Goal: Information Seeking & Learning: Learn about a topic

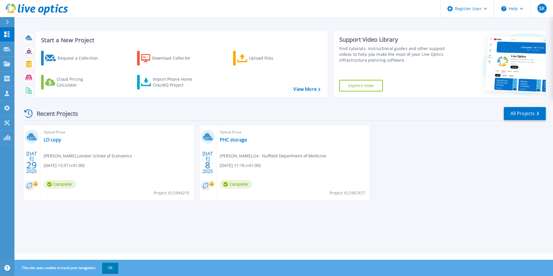
click at [201, 111] on div "Recent Projects All Projects" at bounding box center [283, 113] width 523 height 14
click at [5, 66] on link "Projects Projects" at bounding box center [7, 64] width 14 height 15
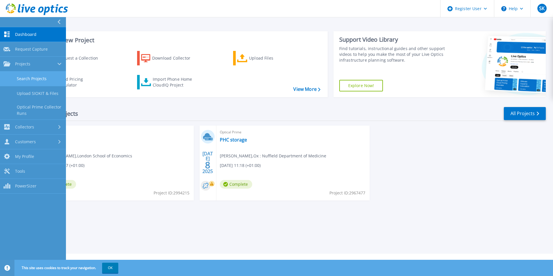
click at [25, 78] on link "Search Projects" at bounding box center [33, 78] width 66 height 15
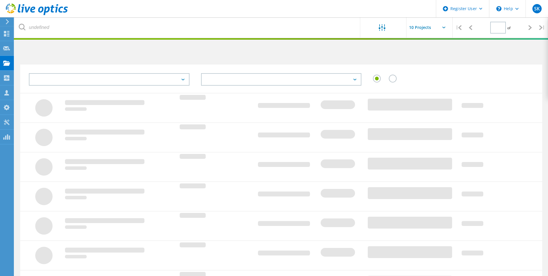
type input "1"
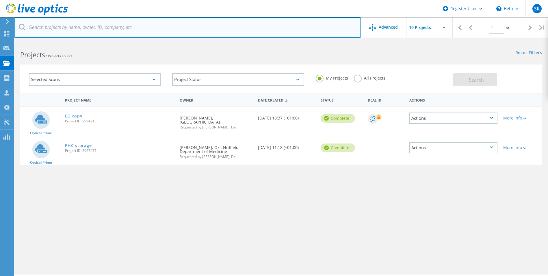
click at [179, 34] on input "text" at bounding box center [187, 27] width 346 height 20
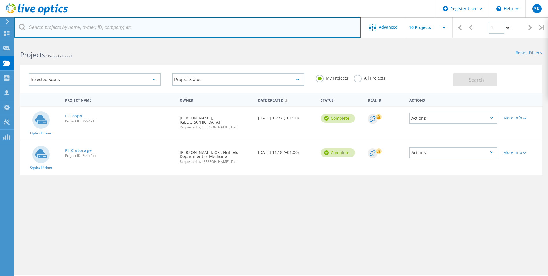
paste input "2848686"
type input "2848686"
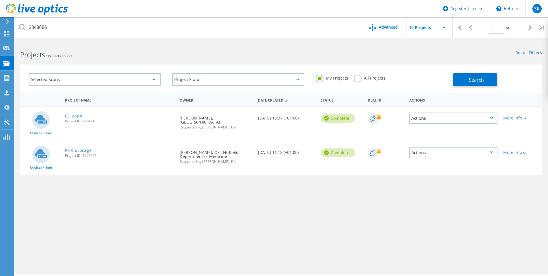
click at [221, 62] on div "Selected Scans Project Status In Progress Complete Published Anonymous Archived…" at bounding box center [281, 75] width 534 height 36
click at [359, 75] on label "All Projects" at bounding box center [370, 77] width 32 height 5
click at [0, 0] on input "All Projects" at bounding box center [0, 0] width 0 height 0
click at [474, 80] on span "Search" at bounding box center [476, 80] width 15 height 6
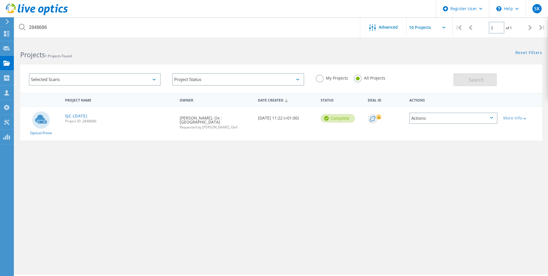
click at [77, 119] on span "Project ID: 2848686" at bounding box center [119, 120] width 109 height 3
click at [79, 116] on link "SJC-[DATE]" at bounding box center [76, 116] width 23 height 4
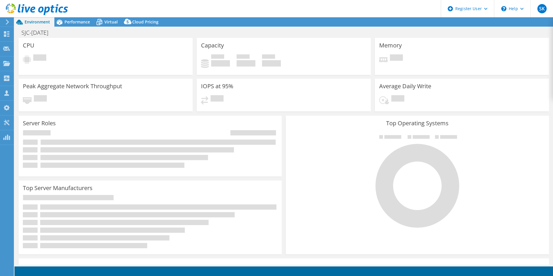
select select "EULondon"
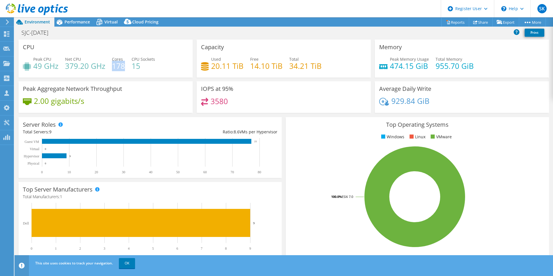
drag, startPoint x: 119, startPoint y: 65, endPoint x: 112, endPoint y: 65, distance: 6.4
click at [112, 65] on h4 "178" at bounding box center [118, 66] width 13 height 6
drag, startPoint x: 112, startPoint y: 65, endPoint x: 68, endPoint y: 74, distance: 45.1
click at [68, 74] on div "Peak CPU 49 GHz Net CPU 379.20 GHz Cores 178 CPU Sockets 15" at bounding box center [105, 65] width 165 height 19
click at [76, 21] on span "Performance" at bounding box center [76, 21] width 25 height 5
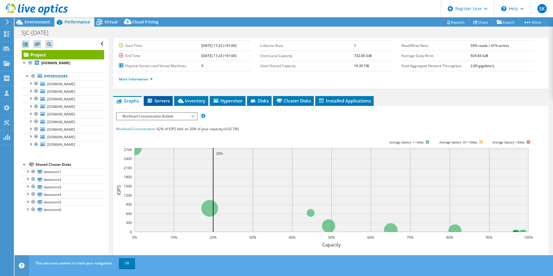
click at [162, 105] on li "Servers" at bounding box center [158, 101] width 29 height 10
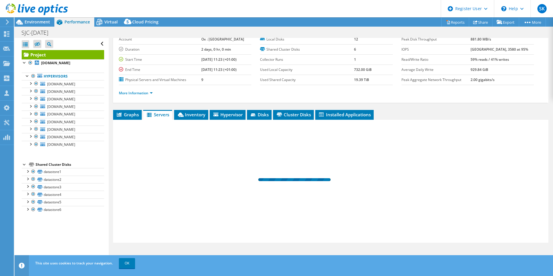
scroll to position [31, 0]
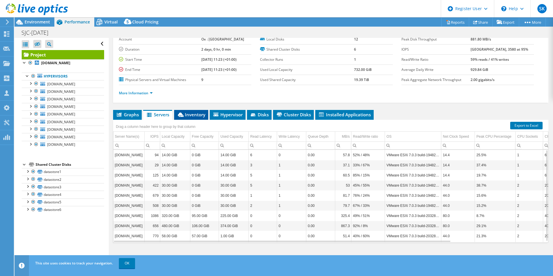
click at [192, 114] on span "Inventory" at bounding box center [191, 115] width 28 height 6
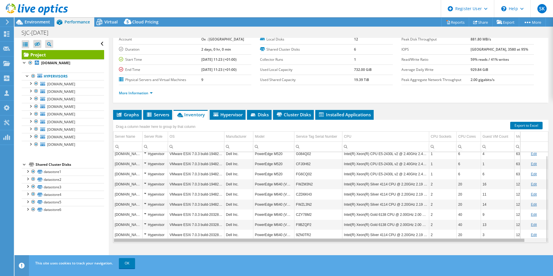
click at [446, 241] on div "Data grid" at bounding box center [319, 239] width 410 height 3
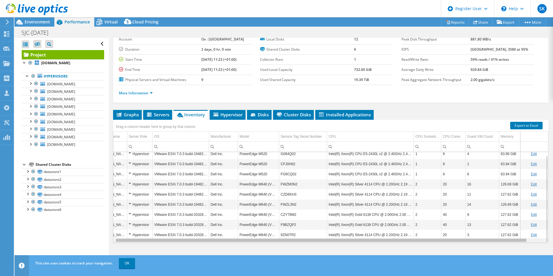
scroll to position [0, 20]
drag, startPoint x: 446, startPoint y: 241, endPoint x: 488, endPoint y: 236, distance: 42.2
click at [488, 236] on body "SK Dell User Shaima Khan Shaima.Khan@dell.com Dell My Profile Log Out \n Help E…" at bounding box center [276, 138] width 553 height 276
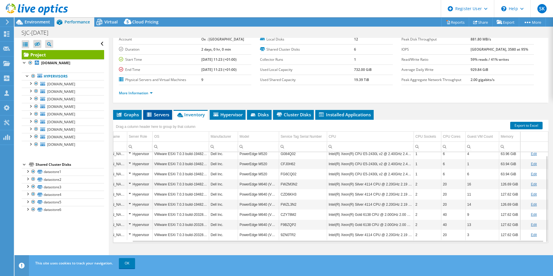
click at [160, 115] on span "Servers" at bounding box center [157, 115] width 23 height 6
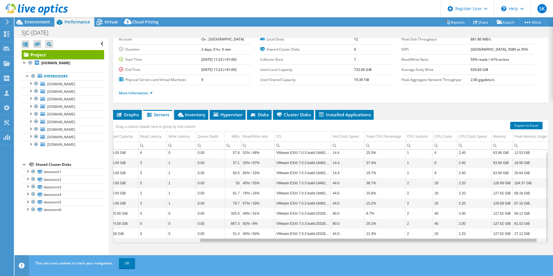
scroll to position [0, 119]
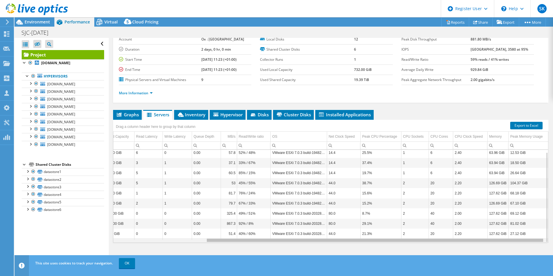
drag, startPoint x: 379, startPoint y: 241, endPoint x: 499, endPoint y: 215, distance: 123.1
click at [499, 215] on body "SK Dell User Shaima Khan Shaima.Khan@dell.com Dell My Profile Log Out \n Help E…" at bounding box center [276, 138] width 553 height 276
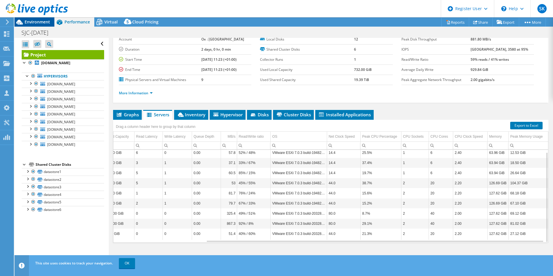
click at [26, 23] on span "Environment" at bounding box center [37, 21] width 25 height 5
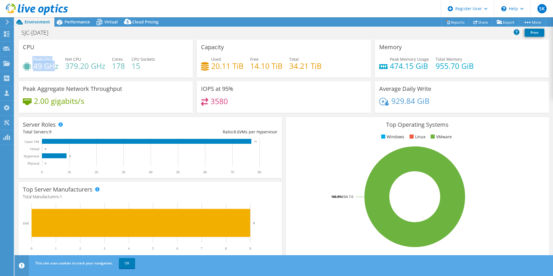
drag, startPoint x: 29, startPoint y: 69, endPoint x: 56, endPoint y: 67, distance: 26.6
click at [56, 67] on div "Peak CPU 49 GHz" at bounding box center [41, 62] width 36 height 13
click at [56, 67] on h4 "49 GHz" at bounding box center [45, 66] width 25 height 6
drag, startPoint x: 58, startPoint y: 67, endPoint x: 29, endPoint y: 69, distance: 29.2
click at [29, 69] on div "Peak CPU 49 GHz Net CPU 379.20 GHz Cores 178 CPU Sockets 15" at bounding box center [105, 65] width 165 height 19
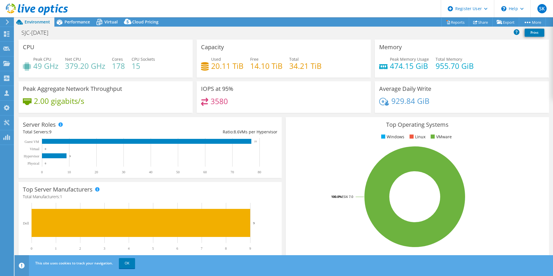
drag, startPoint x: 29, startPoint y: 69, endPoint x: 95, endPoint y: 86, distance: 67.4
click at [95, 86] on h3 "Peak Aggregate Network Throughput" at bounding box center [72, 89] width 99 height 6
drag, startPoint x: 388, startPoint y: 66, endPoint x: 411, endPoint y: 65, distance: 23.2
click at [411, 65] on h4 "474.15 GiB" at bounding box center [409, 66] width 39 height 6
copy h4 "474.15"
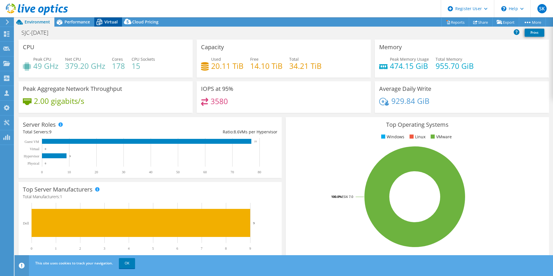
click at [104, 21] on icon at bounding box center [99, 22] width 10 height 10
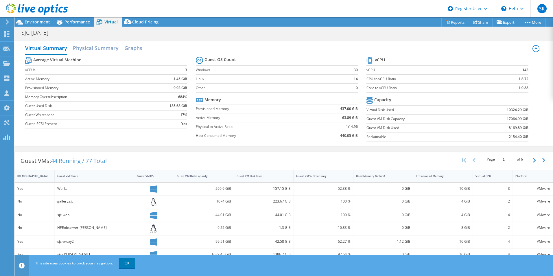
click at [388, 74] on td "vCPU" at bounding box center [428, 69] width 125 height 9
click at [369, 71] on label "vCPU" at bounding box center [428, 70] width 125 height 6
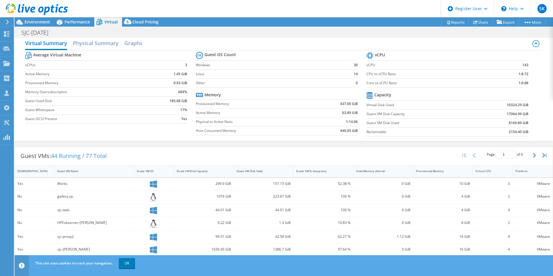
scroll to position [5, 0]
click at [34, 22] on span "Environment" at bounding box center [37, 21] width 25 height 5
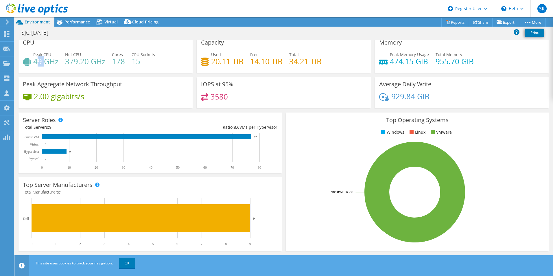
drag, startPoint x: 38, startPoint y: 62, endPoint x: 46, endPoint y: 62, distance: 7.8
click at [46, 62] on h4 "49 GHz" at bounding box center [45, 61] width 25 height 6
drag, startPoint x: 58, startPoint y: 63, endPoint x: 27, endPoint y: 65, distance: 31.0
click at [27, 64] on div "Peak CPU 49 GHz" at bounding box center [41, 57] width 36 height 13
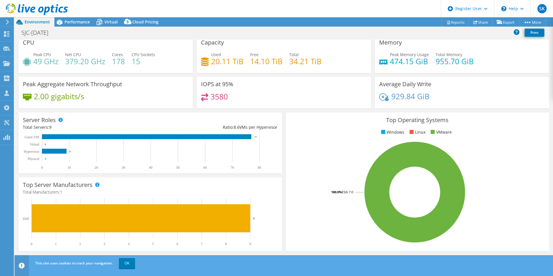
drag, startPoint x: 27, startPoint y: 65, endPoint x: 80, endPoint y: 66, distance: 53.5
click at [80, 64] on h4 "379.20 GHz" at bounding box center [85, 61] width 40 height 6
drag, startPoint x: 424, startPoint y: 61, endPoint x: 383, endPoint y: 63, distance: 41.1
click at [383, 63] on div "Peak Memory Usage 474.15 GiB" at bounding box center [404, 57] width 50 height 13
drag, startPoint x: 383, startPoint y: 63, endPoint x: 403, endPoint y: 80, distance: 26.0
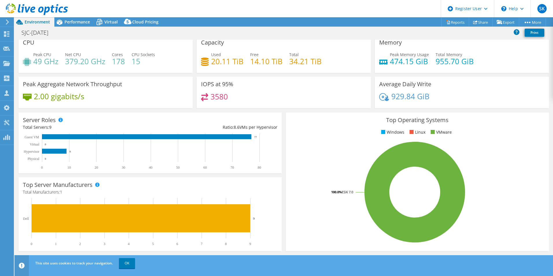
click at [403, 81] on h3 "Average Daily Write" at bounding box center [405, 84] width 52 height 6
drag, startPoint x: 38, startPoint y: 63, endPoint x: 51, endPoint y: 65, distance: 13.7
click at [51, 64] on h4 "49 GHz" at bounding box center [45, 61] width 25 height 6
drag, startPoint x: 51, startPoint y: 65, endPoint x: 53, endPoint y: 69, distance: 4.3
click at [53, 69] on div "Peak CPU 49 GHz Net CPU 379.20 GHz Cores 178 CPU Sockets 15" at bounding box center [105, 60] width 165 height 19
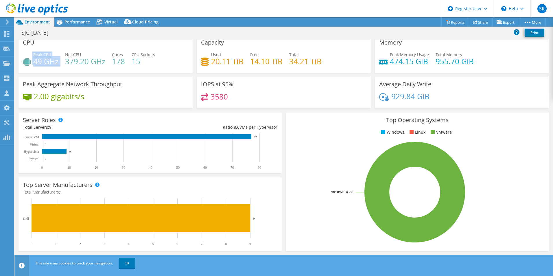
drag, startPoint x: 43, startPoint y: 60, endPoint x: 25, endPoint y: 62, distance: 17.4
click at [25, 62] on div "Peak CPU 49 GHz Net CPU 379.20 GHz Cores 178 CPU Sockets 15" at bounding box center [105, 60] width 165 height 19
click at [25, 62] on icon at bounding box center [27, 62] width 8 height 8
drag, startPoint x: 422, startPoint y: 62, endPoint x: 373, endPoint y: 76, distance: 51.2
click at [373, 76] on div "Memory Peak Memory Usage 474.15 GiB Total Memory 955.70 GiB" at bounding box center [462, 56] width 178 height 42
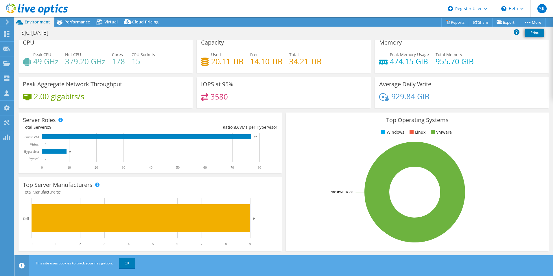
click at [373, 76] on div "Memory Peak Memory Usage 474.15 GiB Total Memory 955.70 GiB" at bounding box center [462, 56] width 178 height 42
drag, startPoint x: 35, startPoint y: 61, endPoint x: 57, endPoint y: 62, distance: 22.3
click at [57, 62] on h4 "49 GHz" at bounding box center [45, 61] width 25 height 6
drag, startPoint x: 67, startPoint y: 62, endPoint x: 102, endPoint y: 65, distance: 34.5
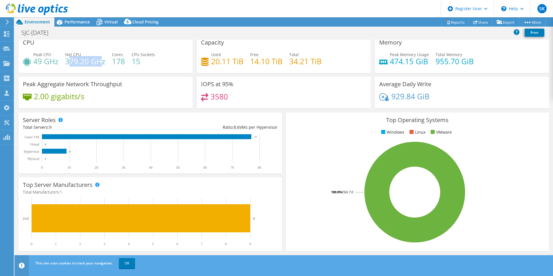
click at [102, 64] on h4 "379.20 GHz" at bounding box center [85, 61] width 40 height 6
drag, startPoint x: 59, startPoint y: 62, endPoint x: 29, endPoint y: 63, distance: 29.5
click at [29, 63] on div "Peak CPU 49 GHz Net CPU 379.20 GHz Cores 178 CPU Sockets 15" at bounding box center [105, 60] width 165 height 19
drag, startPoint x: 29, startPoint y: 63, endPoint x: 152, endPoint y: 82, distance: 124.3
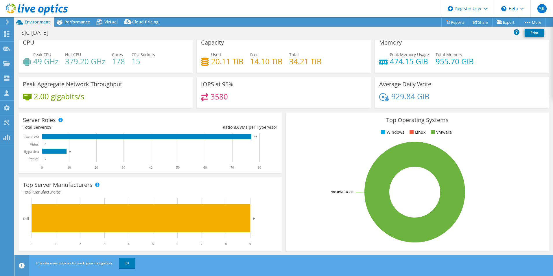
click at [152, 82] on div "Peak Aggregate Network Throughput 2.00 gigabits/s" at bounding box center [105, 93] width 174 height 32
drag, startPoint x: 425, startPoint y: 60, endPoint x: 386, endPoint y: 61, distance: 39.3
click at [386, 61] on div "Peak Memory Usage 474.15 GiB" at bounding box center [404, 57] width 50 height 13
drag, startPoint x: 232, startPoint y: 94, endPoint x: 209, endPoint y: 112, distance: 29.9
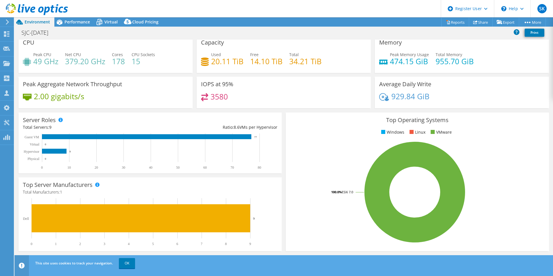
click at [209, 112] on section "CPU Peak CPU 49 GHz Net CPU 379.20 GHz Cores 178 CPU Sockets 15 Capacity Used 2…" at bounding box center [283, 203] width 538 height 337
drag, startPoint x: 209, startPoint y: 112, endPoint x: 202, endPoint y: 101, distance: 13.0
drag, startPoint x: 202, startPoint y: 101, endPoint x: 221, endPoint y: 92, distance: 21.0
click at [221, 93] on h4 "3580" at bounding box center [218, 96] width 17 height 6
click at [225, 95] on h4 "3580" at bounding box center [218, 96] width 17 height 6
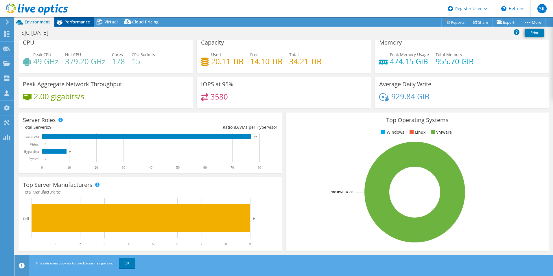
click at [77, 18] on div "Performance" at bounding box center [74, 21] width 40 height 9
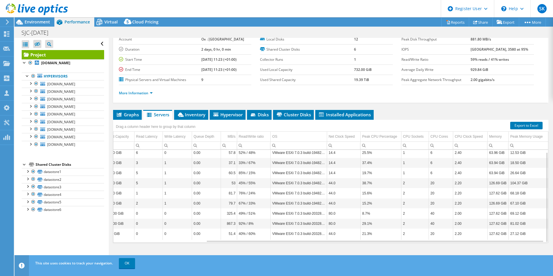
scroll to position [0, 0]
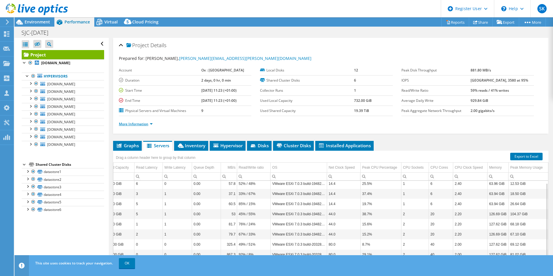
click at [135, 124] on link "More Information" at bounding box center [136, 123] width 34 height 5
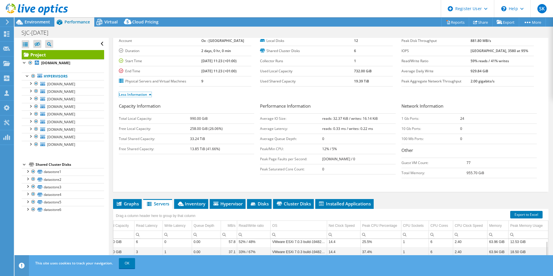
scroll to position [30, 0]
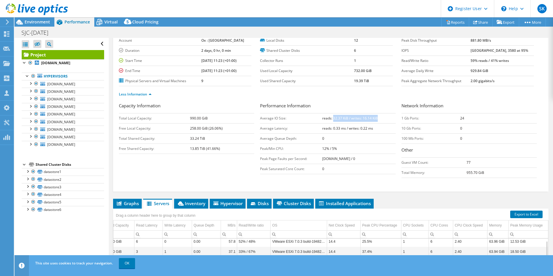
drag, startPoint x: 331, startPoint y: 119, endPoint x: 379, endPoint y: 114, distance: 48.2
click at [379, 114] on td "reads: 32.37 KiB / writes: 16.14 KiB" at bounding box center [358, 118] width 73 height 10
drag, startPoint x: 379, startPoint y: 114, endPoint x: 342, endPoint y: 129, distance: 39.8
click at [342, 129] on b "reads: 0.33 ms / writes: 0.22 ms" at bounding box center [347, 128] width 51 height 5
click at [346, 129] on b "reads: 0.33 ms / writes: 0.22 ms" at bounding box center [347, 128] width 51 height 5
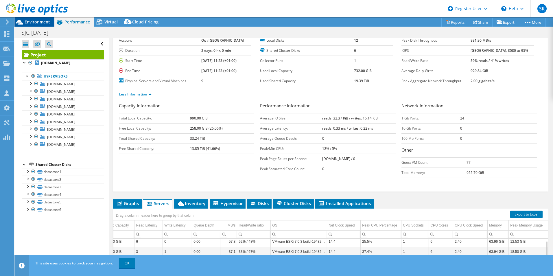
click at [42, 21] on span "Environment" at bounding box center [37, 21] width 25 height 5
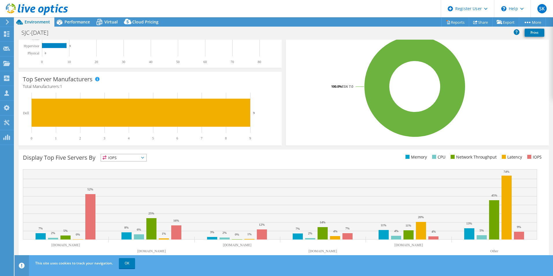
scroll to position [0, 0]
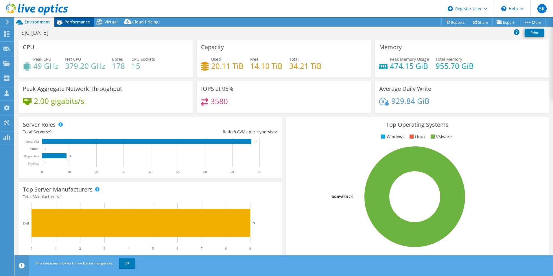
click at [88, 22] on span "Performance" at bounding box center [76, 21] width 25 height 5
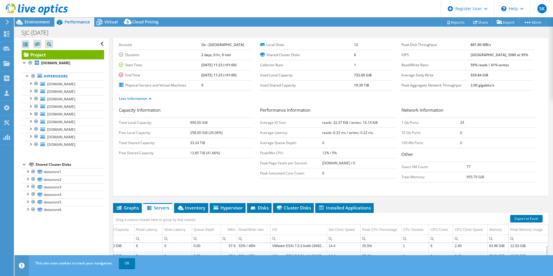
scroll to position [25, 0]
click at [41, 16] on link at bounding box center [37, 14] width 62 height 5
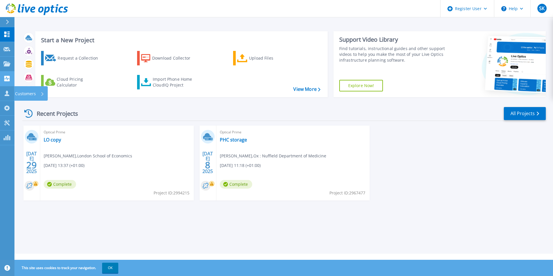
click at [5, 82] on link "Collectors Collectors" at bounding box center [7, 78] width 14 height 15
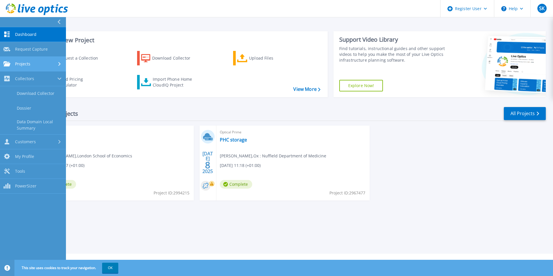
click at [34, 68] on link "Projects Projects" at bounding box center [33, 64] width 66 height 15
click at [37, 77] on link "Search Projects" at bounding box center [33, 78] width 66 height 15
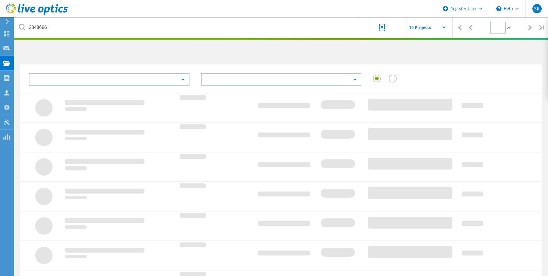
type input "1"
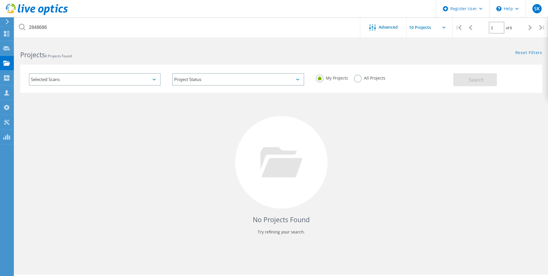
click at [360, 78] on label "All Projects" at bounding box center [370, 77] width 32 height 5
click at [0, 0] on input "All Projects" at bounding box center [0, 0] width 0 height 0
click at [484, 77] on span "Search" at bounding box center [476, 80] width 15 height 6
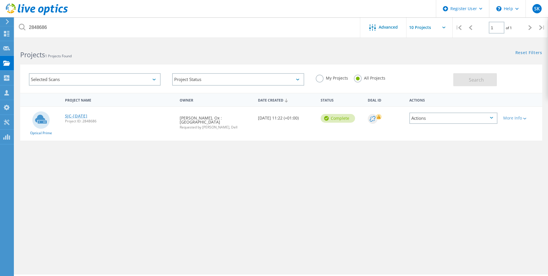
click at [82, 115] on link "SJC-[DATE]" at bounding box center [76, 116] width 23 height 4
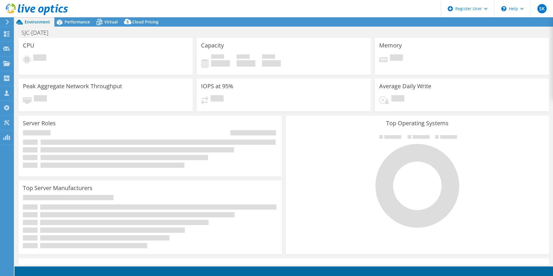
select select "EULondon"
select select "USD"
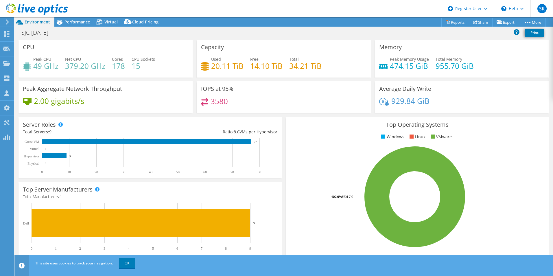
click at [400, 66] on h4 "474.15 GiB" at bounding box center [409, 66] width 39 height 6
drag, startPoint x: 227, startPoint y: 103, endPoint x: 211, endPoint y: 104, distance: 15.9
click at [211, 104] on div "3580" at bounding box center [283, 104] width 165 height 12
click at [271, 123] on div "Server Roles Physical Servers represent bare metal servers that were targets of…" at bounding box center [149, 147] width 263 height 61
click at [220, 69] on h4 "20.11 TiB" at bounding box center [227, 66] width 32 height 6
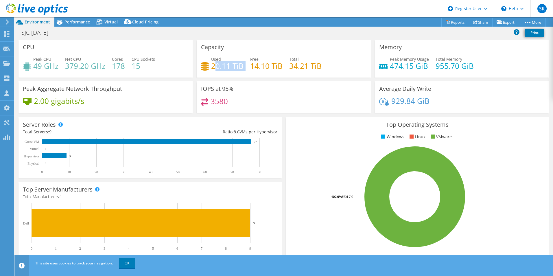
drag, startPoint x: 213, startPoint y: 67, endPoint x: 244, endPoint y: 77, distance: 32.1
click at [244, 77] on div "Capacity Used 20.11 TiB Free 14.10 TiB Total 34.21 TiB" at bounding box center [284, 59] width 174 height 38
drag, startPoint x: 244, startPoint y: 77, endPoint x: 317, endPoint y: 52, distance: 77.6
click at [317, 52] on div "Capacity Used 20.11 TiB Free 14.10 TiB Total 34.21 TiB" at bounding box center [284, 59] width 174 height 38
click at [74, 21] on span "Performance" at bounding box center [76, 21] width 25 height 5
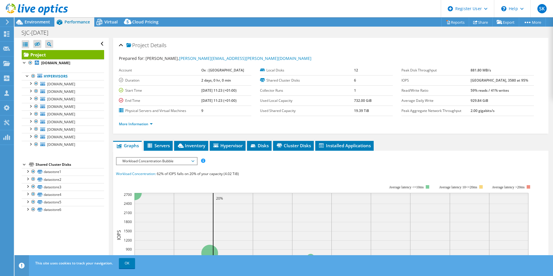
drag, startPoint x: 473, startPoint y: 90, endPoint x: 529, endPoint y: 94, distance: 56.6
click at [529, 94] on tr "Read/Write Ratio 59% reads / 41% writes" at bounding box center [467, 90] width 132 height 10
